Goal: Task Accomplishment & Management: Manage account settings

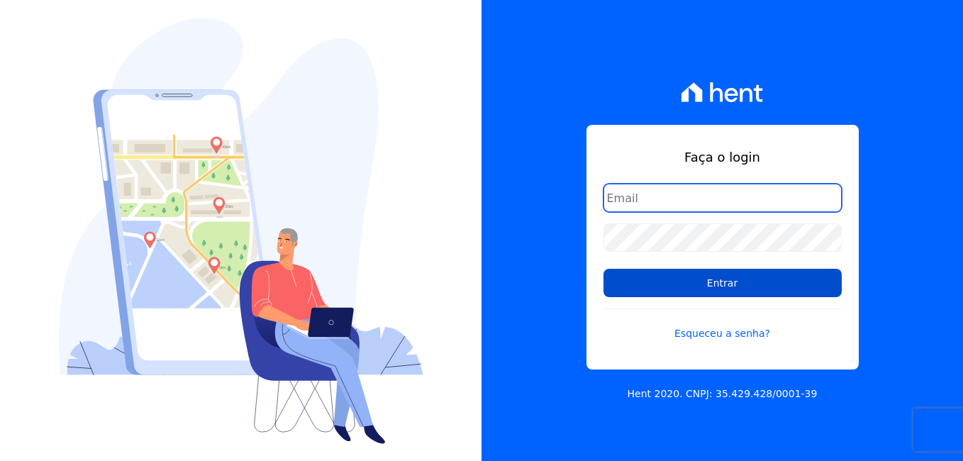
type input "[PERSON_NAME][EMAIL_ADDRESS][DOMAIN_NAME]"
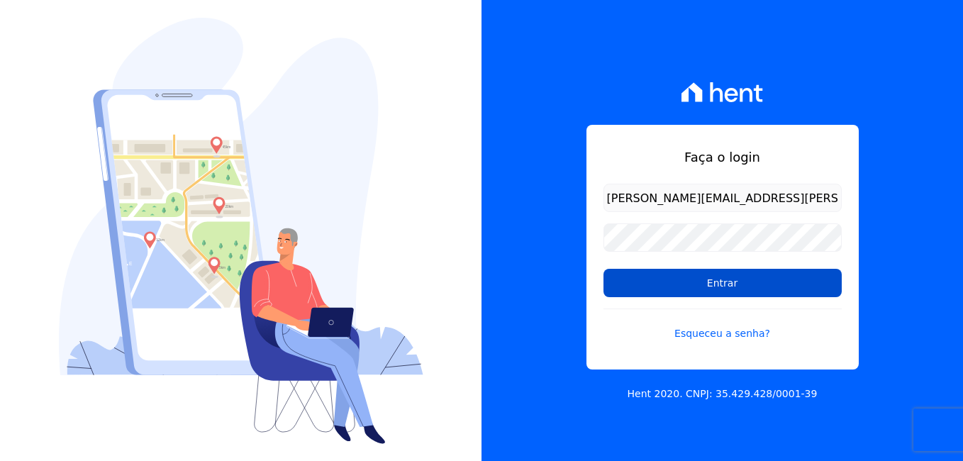
click at [745, 284] on input "Entrar" at bounding box center [722, 283] width 238 height 28
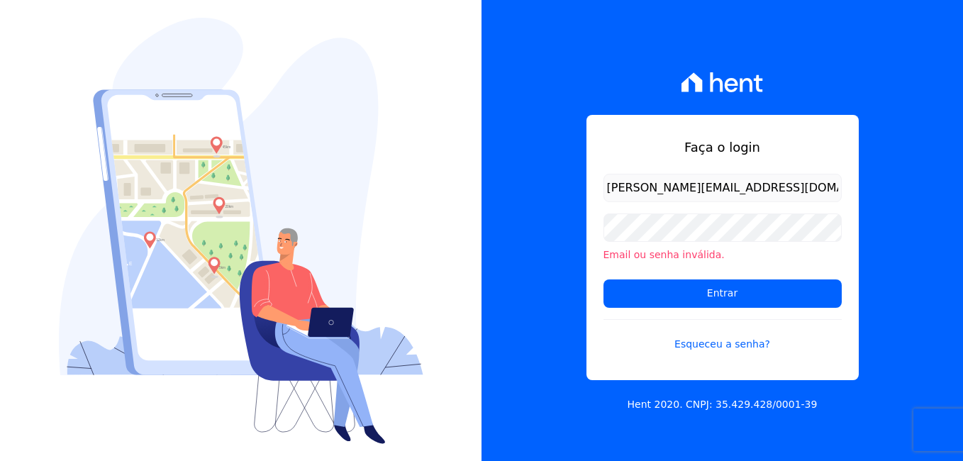
click at [780, 176] on input "luiz.nascimento@maislar.com" at bounding box center [722, 188] width 238 height 28
click at [586, 264] on div "Faça o login luiz.nascimento@maislar.com Email ou senha inválida. Entrar Esquec…" at bounding box center [722, 247] width 272 height 265
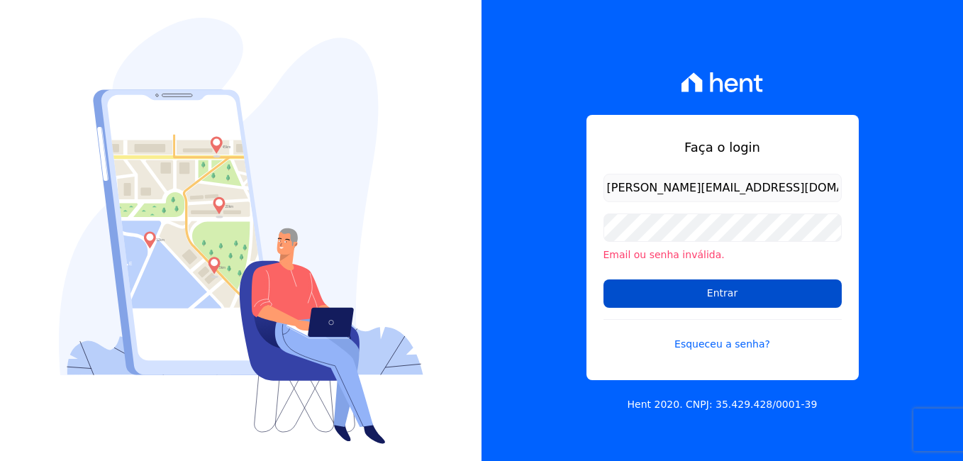
click at [694, 293] on input "Entrar" at bounding box center [722, 293] width 238 height 28
